Goal: Navigation & Orientation: Find specific page/section

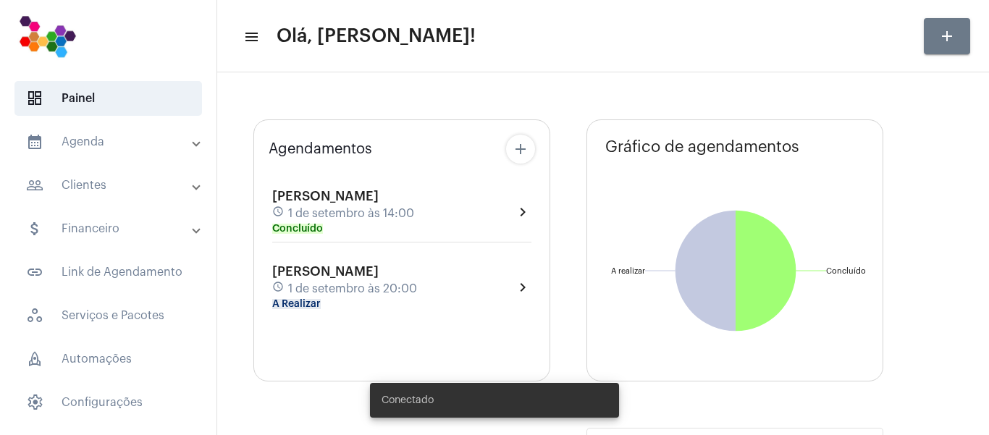
type input "[URL][DOMAIN_NAME]"
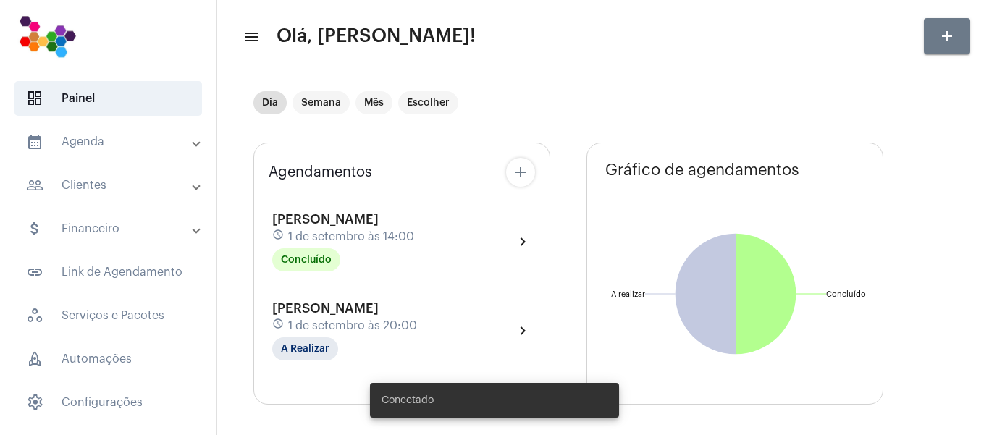
scroll to position [72, 0]
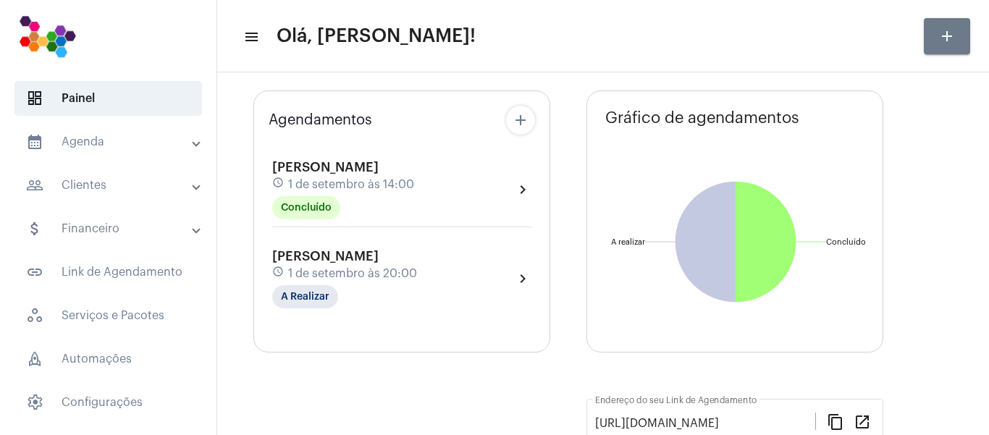
click at [107, 231] on mat-panel-title "attach_money Financeiro" at bounding box center [109, 228] width 167 height 17
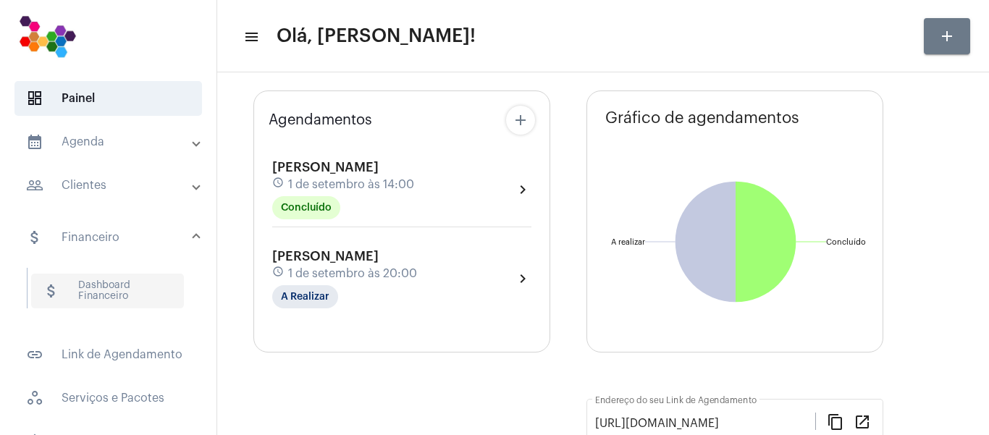
click at [111, 295] on span "attach_money Dashboard Financeiro" at bounding box center [107, 291] width 153 height 35
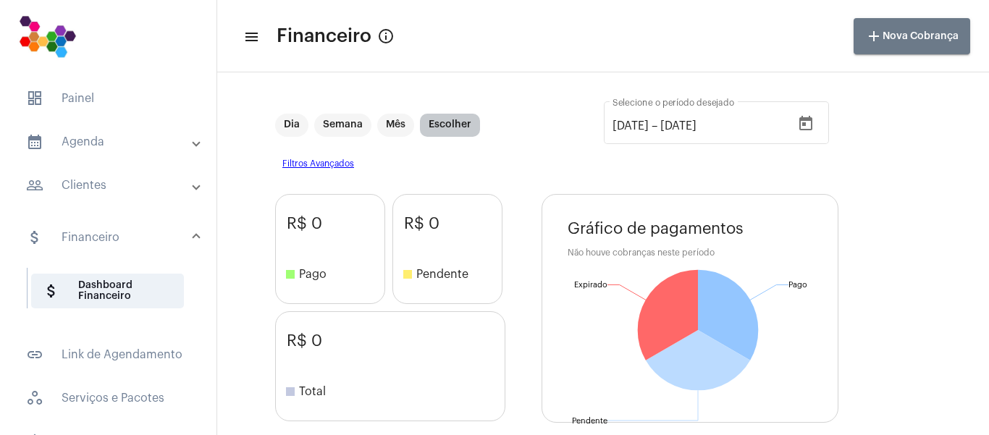
click at [452, 119] on mat-chip "Escolher" at bounding box center [450, 125] width 60 height 23
click at [74, 182] on mat-panel-title "people_outline Clientes" at bounding box center [109, 185] width 167 height 17
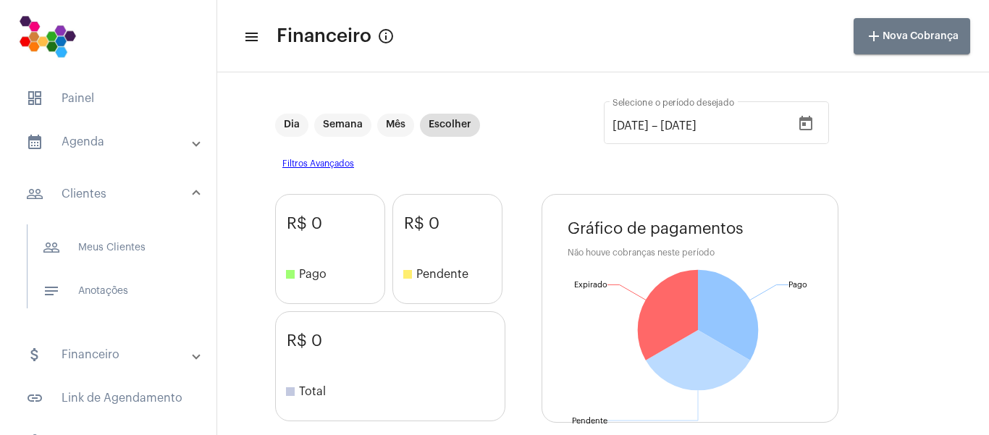
click at [109, 358] on mat-panel-title "attach_money Financeiro" at bounding box center [109, 354] width 167 height 17
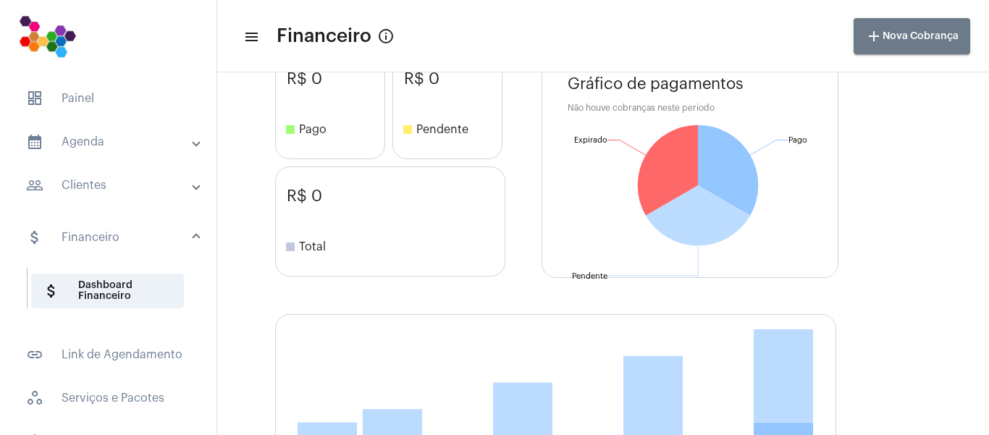
scroll to position [300, 0]
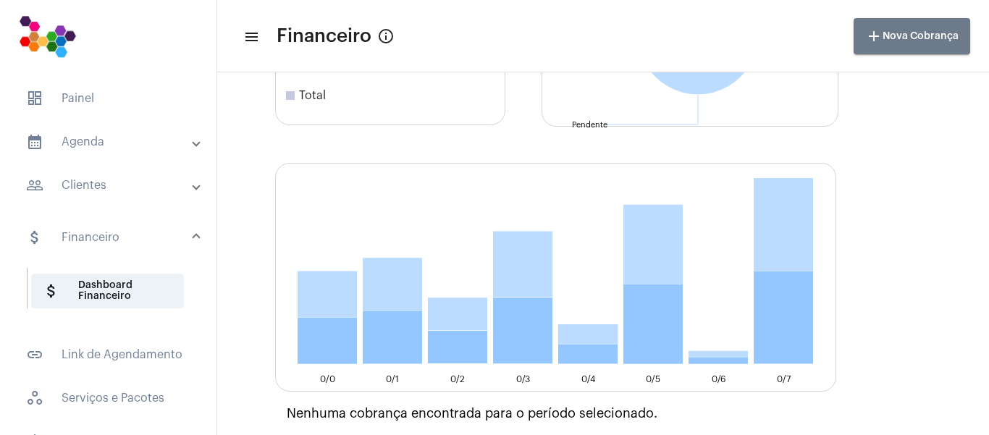
click at [77, 235] on mat-panel-title "attach_money Financeiro" at bounding box center [109, 237] width 167 height 17
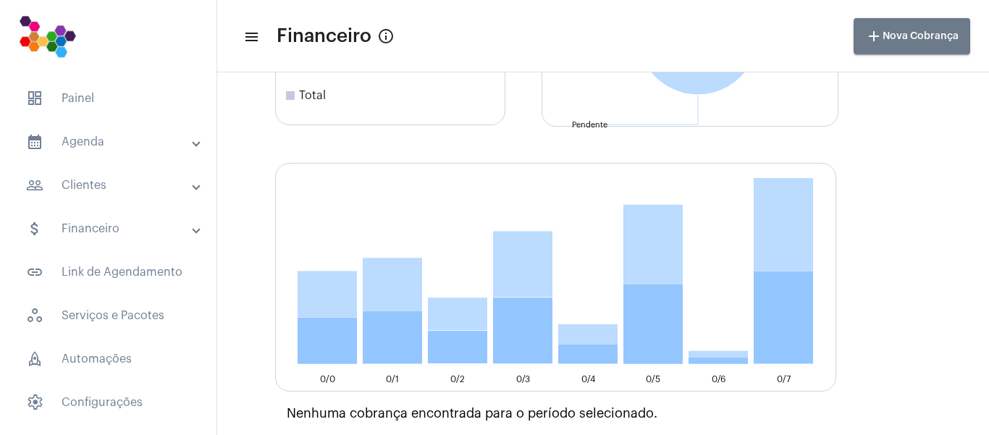
click at [83, 238] on mat-expansion-panel-header "attach_money Financeiro" at bounding box center [113, 228] width 208 height 35
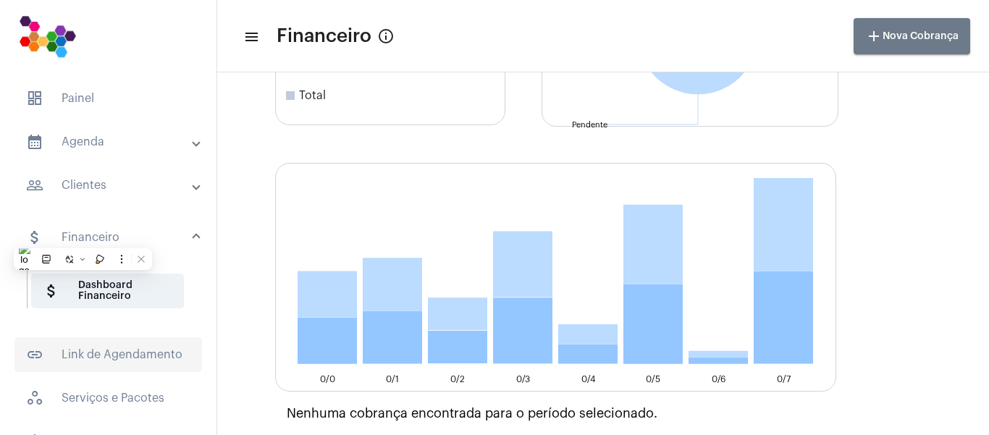
click at [121, 356] on span "link_outlined Link de Agendamento" at bounding box center [108, 354] width 188 height 35
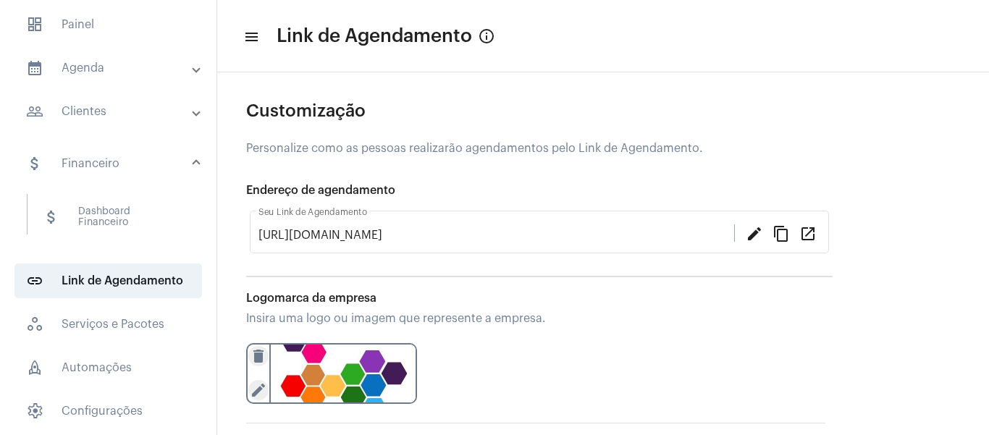
scroll to position [82, 0]
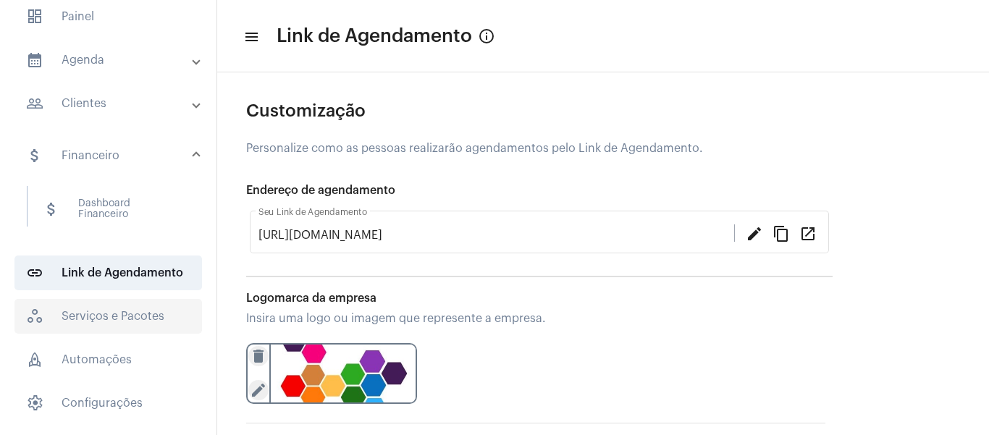
click at [143, 321] on span "workspaces_outlined Serviços e Pacotes" at bounding box center [108, 316] width 188 height 35
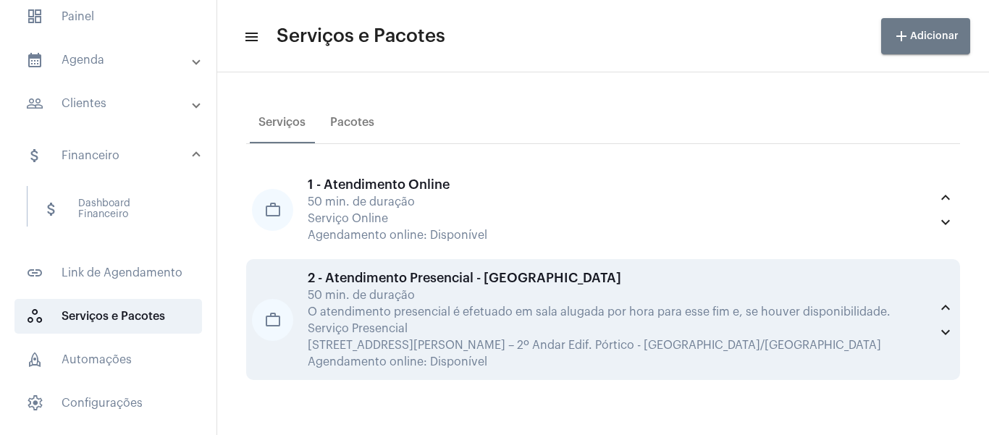
click at [395, 308] on div "O atendimento presencial é efetuado em sala alugada por hora para esse fim e, s…" at bounding box center [619, 312] width 622 height 13
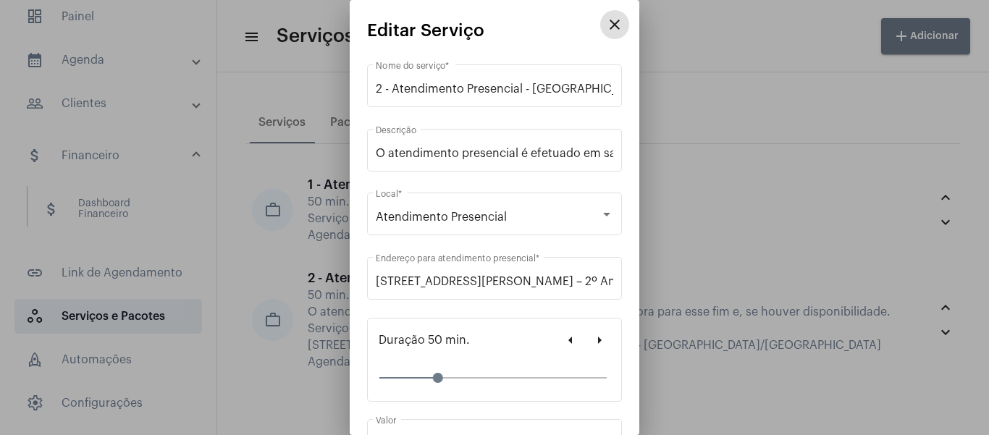
click at [606, 20] on mat-icon "close" at bounding box center [614, 24] width 17 height 17
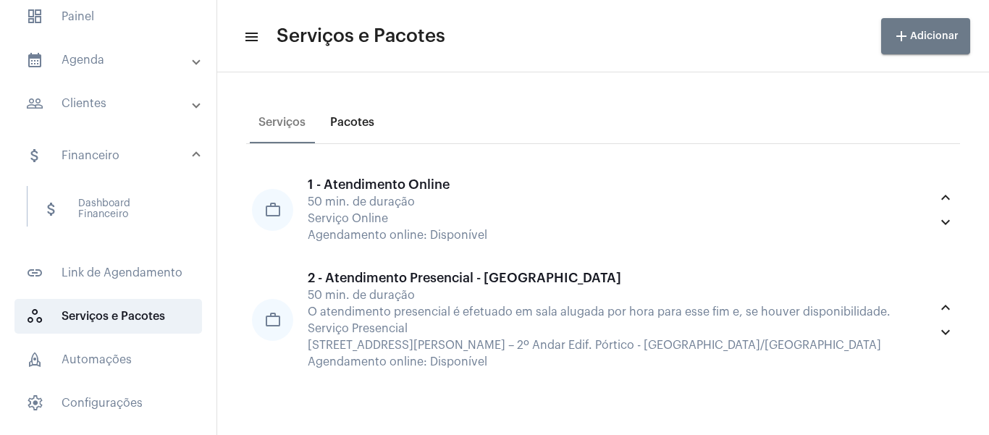
click at [358, 126] on div "Pacotes" at bounding box center [352, 122] width 44 height 13
